Goal: Task Accomplishment & Management: Use online tool/utility

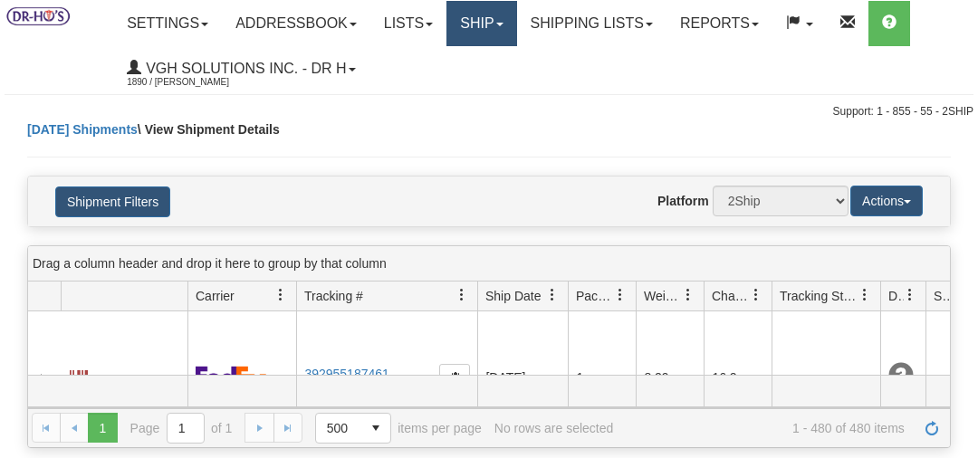
click at [495, 22] on link "Ship" at bounding box center [481, 23] width 70 height 45
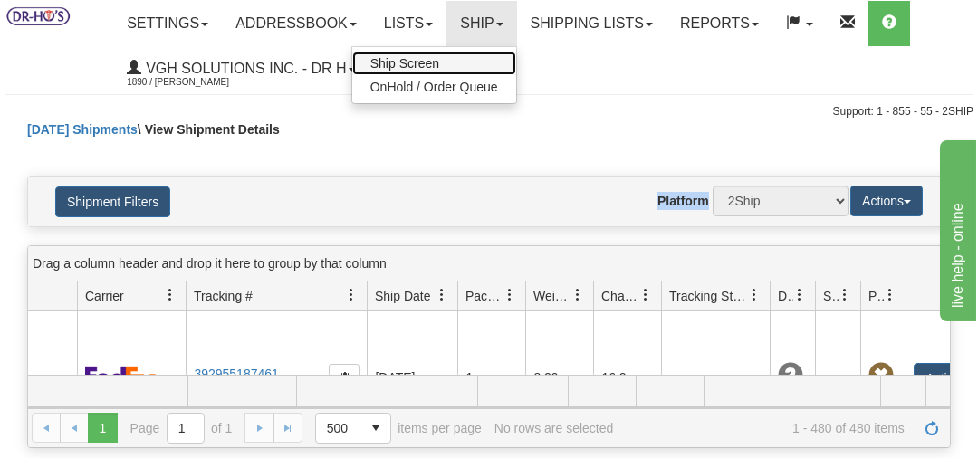
click at [426, 68] on span "Ship Screen" at bounding box center [404, 63] width 69 height 14
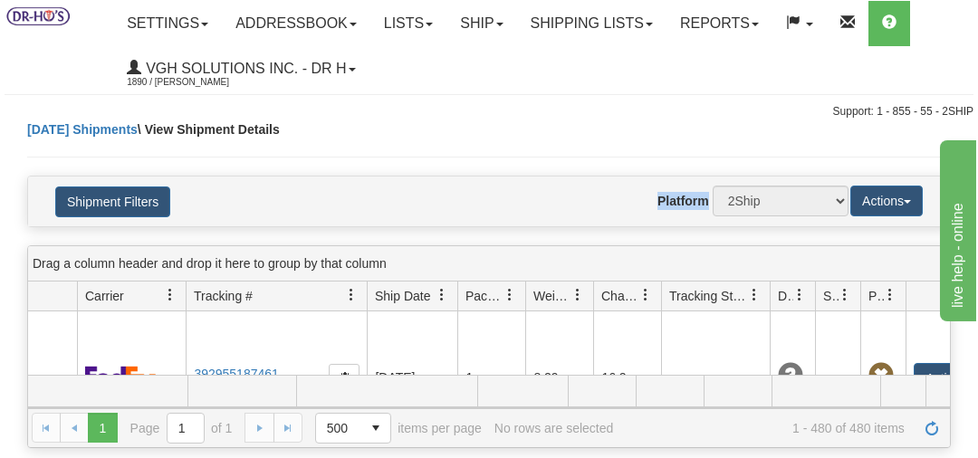
scroll to position [0, 110]
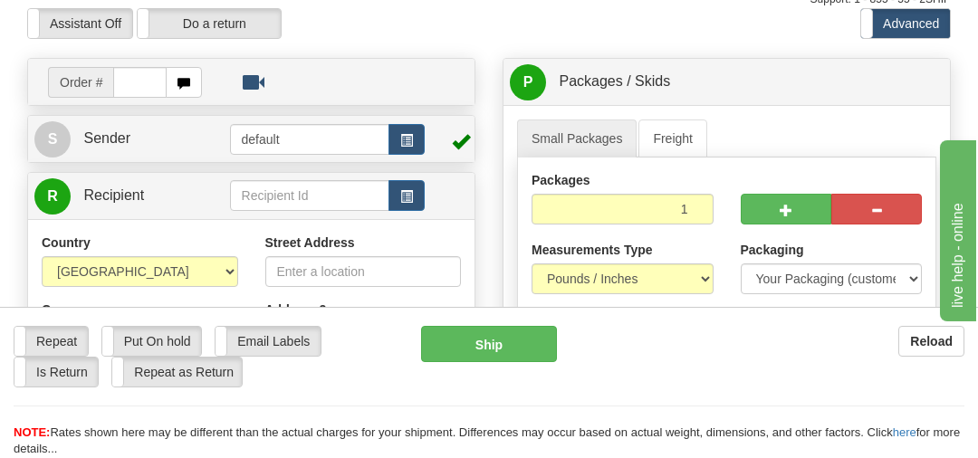
scroll to position [114, 0]
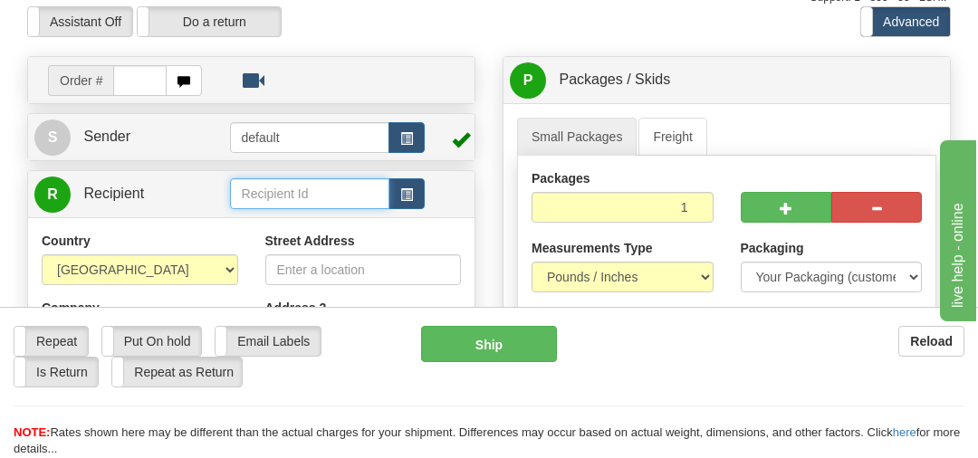
click at [245, 187] on input "text" at bounding box center [310, 193] width 160 height 31
click div "MICHELLE DUBEAU"
type input "MICHELLE DUBEAU"
type input "1.00"
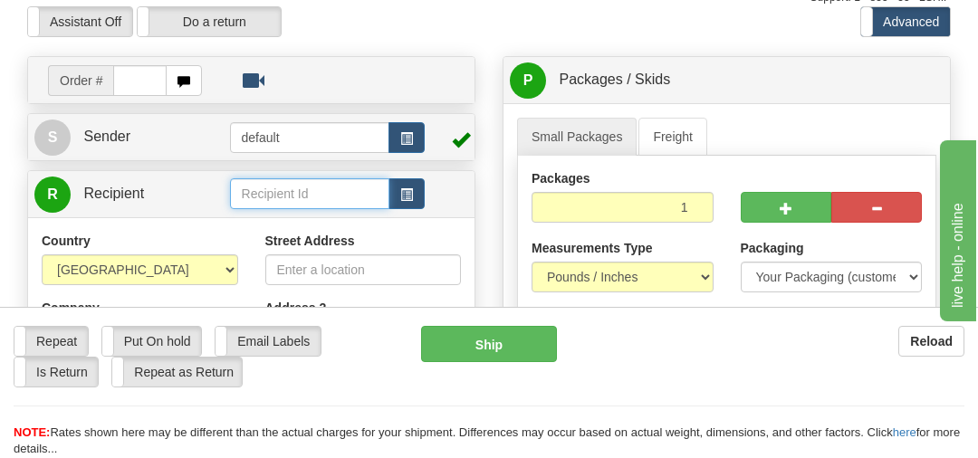
type input "12.00"
type input "4.00"
click td "Xpresspost"
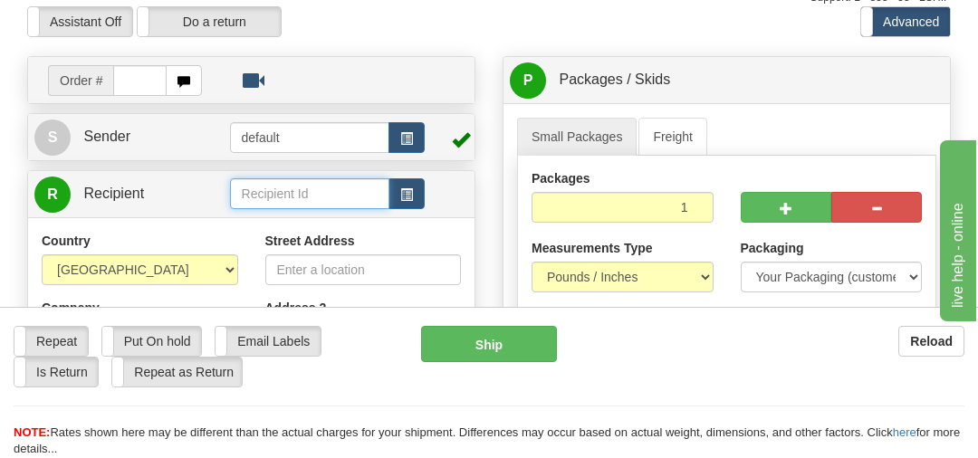
type input "8.00"
click at [485, 347] on button "Ship" at bounding box center [489, 344] width 136 height 36
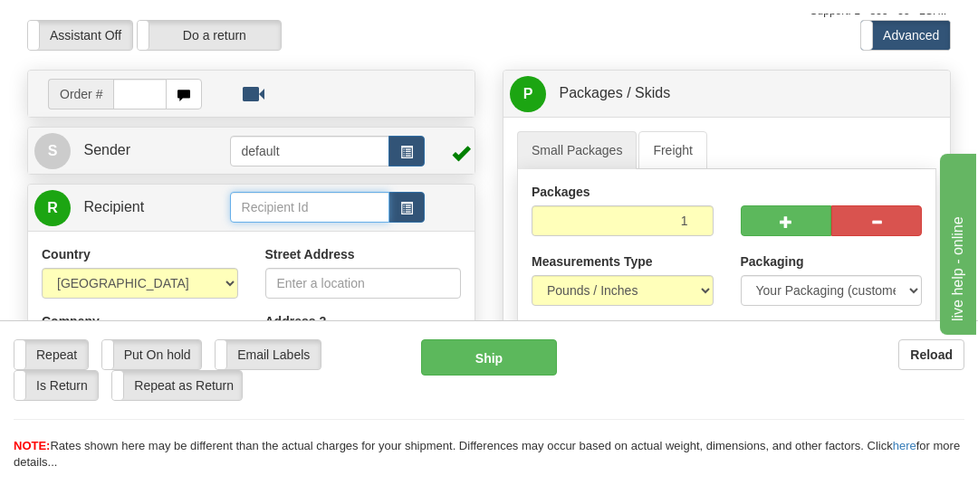
scroll to position [1062, 0]
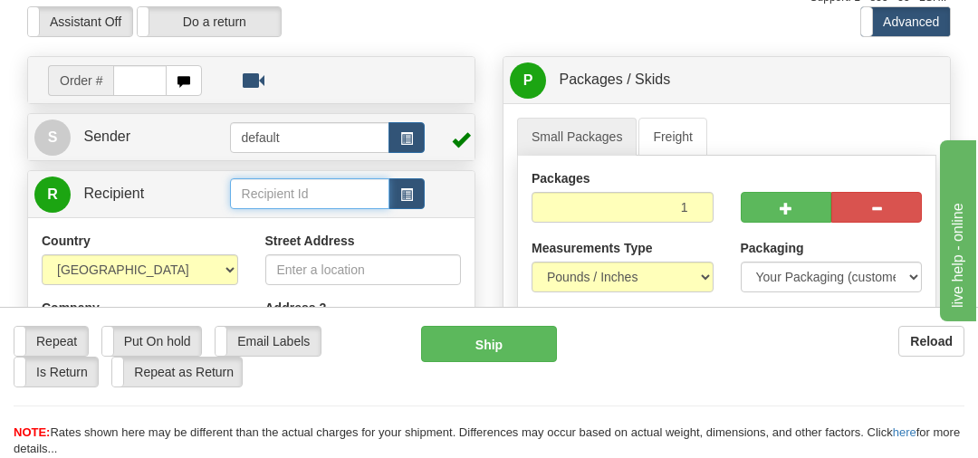
click img
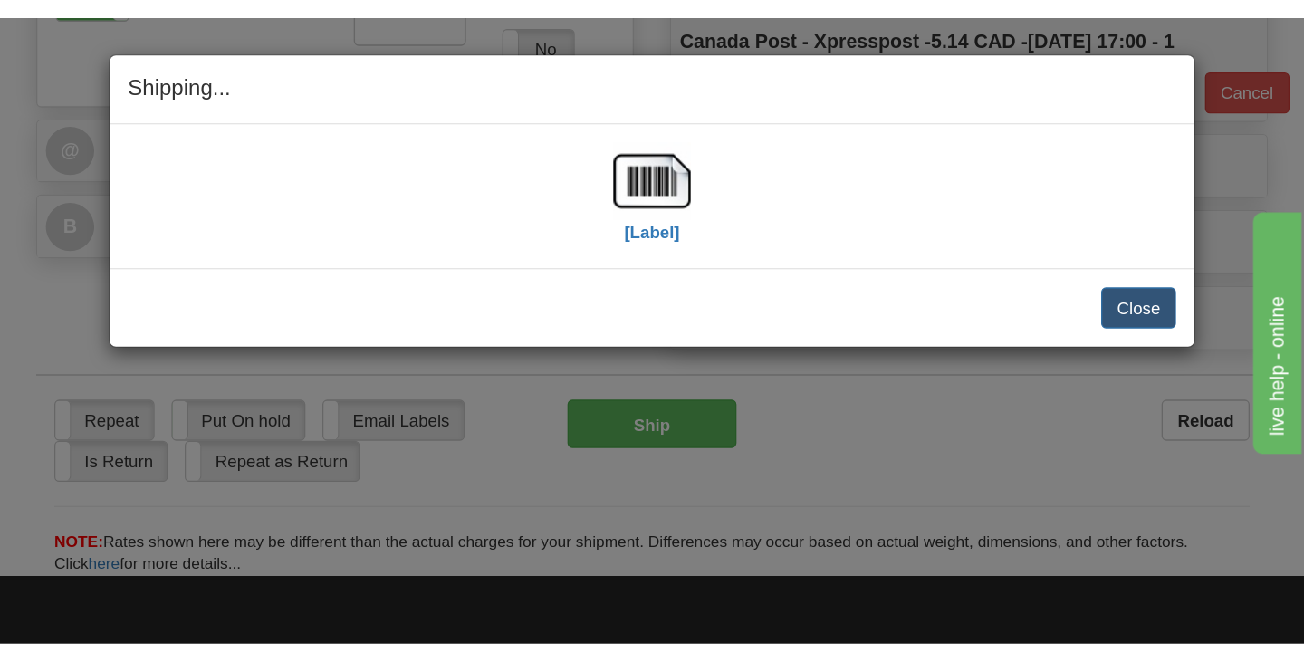
scroll to position [831, 0]
